Goal: Transaction & Acquisition: Purchase product/service

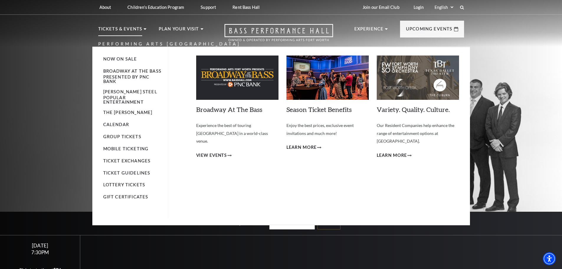
click at [128, 28] on p "Tickets & Events" at bounding box center [120, 30] width 44 height 11
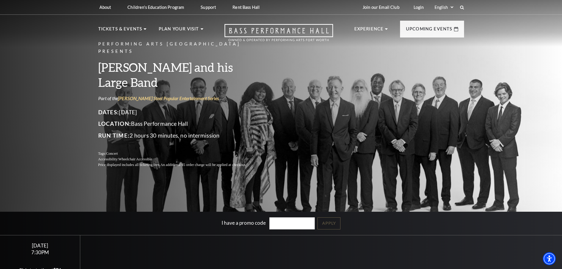
click at [70, 96] on div "Performing Arts Fort Worth Presents [PERSON_NAME] and his Large Band Part of th…" at bounding box center [281, 146] width 562 height 301
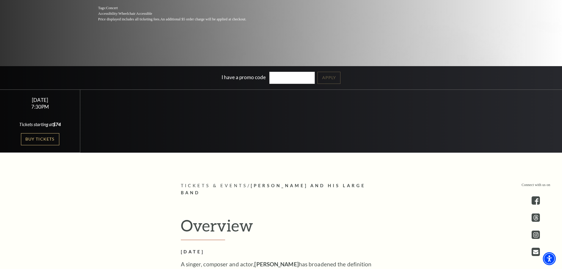
scroll to position [148, 0]
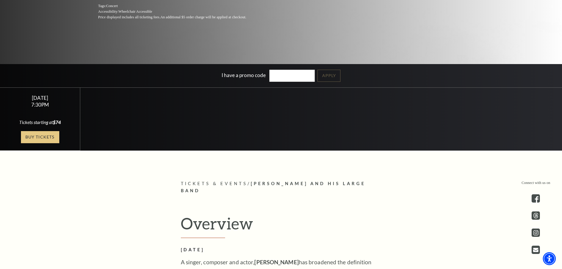
click at [51, 133] on link "Buy Tickets" at bounding box center [40, 137] width 38 height 12
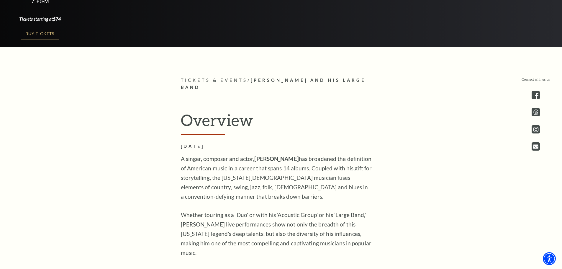
scroll to position [236, 0]
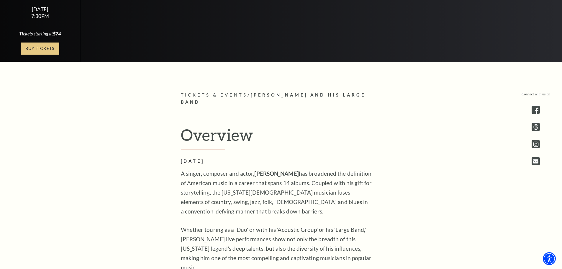
click at [49, 53] on link "Buy Tickets" at bounding box center [40, 48] width 38 height 12
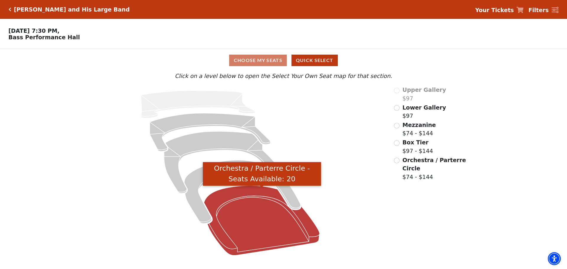
click at [253, 218] on icon "Orchestra / Parterre Circle - Seats Available: 20" at bounding box center [262, 221] width 116 height 70
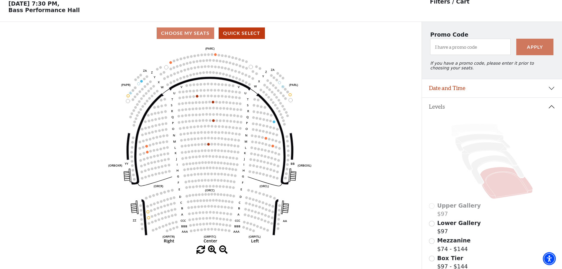
scroll to position [27, 0]
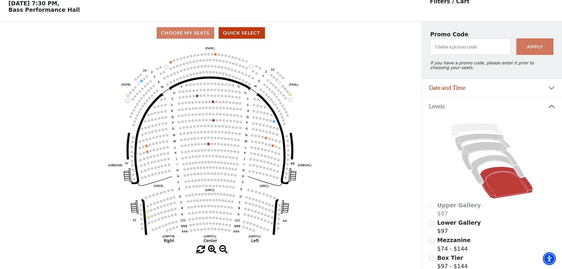
click at [209, 163] on circle at bounding box center [209, 162] width 3 height 3
click at [209, 179] on icon "Left (ORPITL) Right (ORPITR) Center (ORPITC) ZZ AA YY BB ZA ZA (ORCL) (ORCR) (O…" at bounding box center [210, 144] width 379 height 201
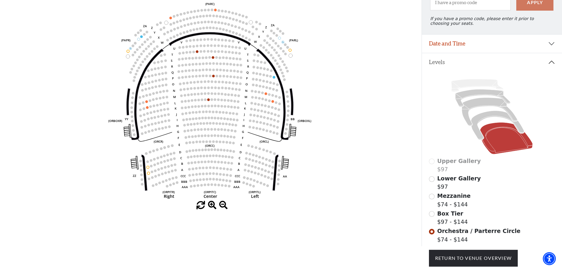
scroll to position [86, 0]
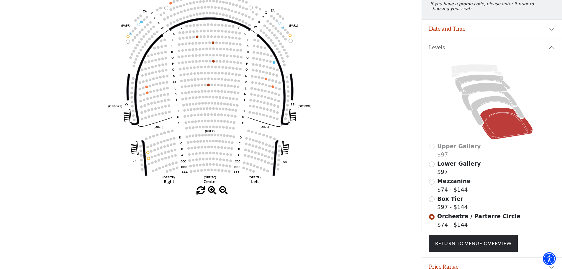
drag, startPoint x: 457, startPoint y: 231, endPoint x: 382, endPoint y: 186, distance: 87.4
click at [451, 228] on label "Orchestra / Parterre Circle $74 - $144" at bounding box center [478, 220] width 83 height 17
click at [331, 117] on icon "Left (ORPITL) Right (ORPITR) Center (ORPITC) ZZ AA YY BB ZA ZA (ORCL) (ORCR) (O…" at bounding box center [210, 85] width 379 height 201
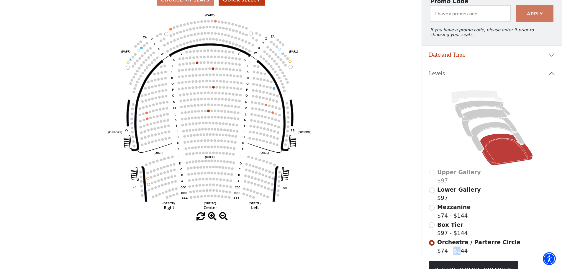
scroll to position [27, 0]
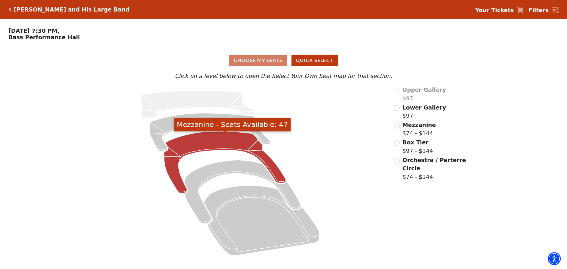
click at [209, 145] on icon "Mezzanine - Seats Available: 47" at bounding box center [225, 162] width 122 height 62
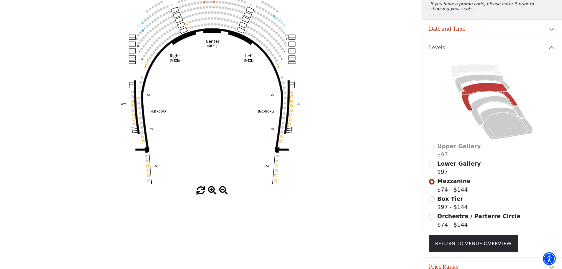
scroll to position [116, 0]
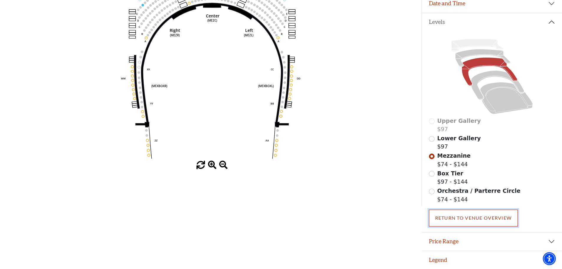
click at [462, 216] on link "Return To Venue Overview" at bounding box center [473, 217] width 89 height 17
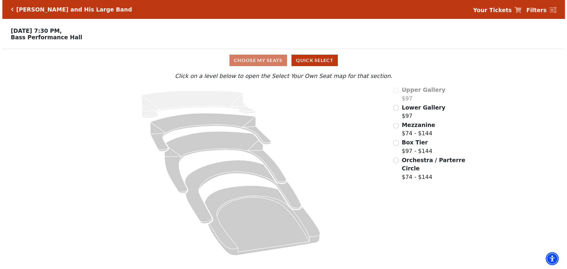
scroll to position [0, 0]
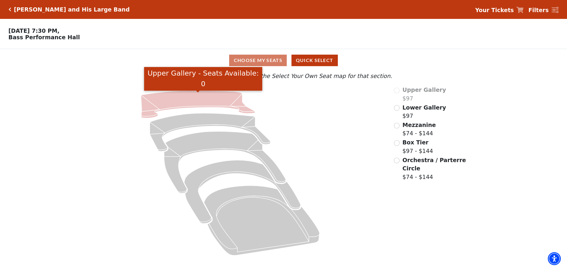
click at [204, 104] on icon "Upper Gallery - Seats Available: 0" at bounding box center [198, 104] width 114 height 27
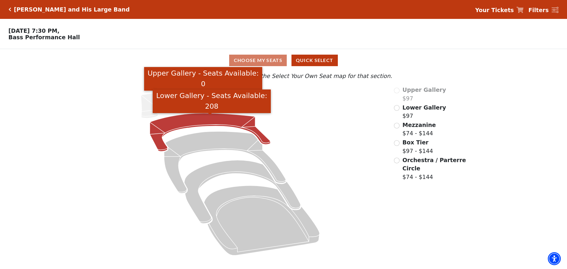
click at [204, 122] on icon "Lower Gallery - Seats Available: 208" at bounding box center [210, 132] width 121 height 38
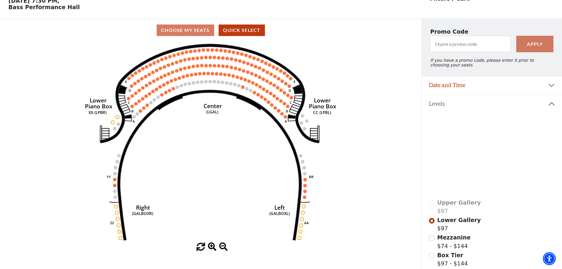
scroll to position [27, 0]
